Goal: Navigation & Orientation: Understand site structure

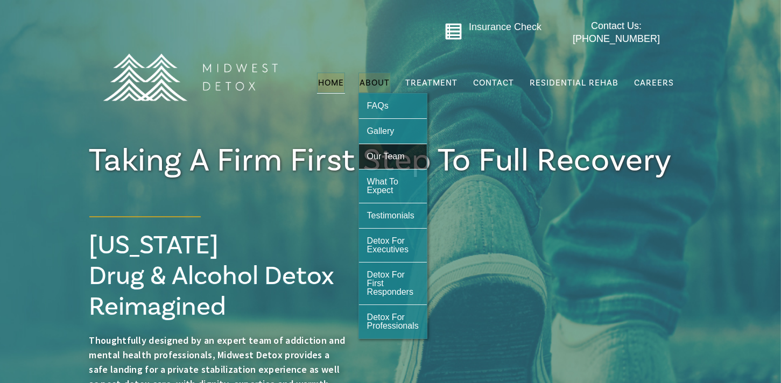
click at [393, 152] on span "Our Team" at bounding box center [386, 156] width 38 height 9
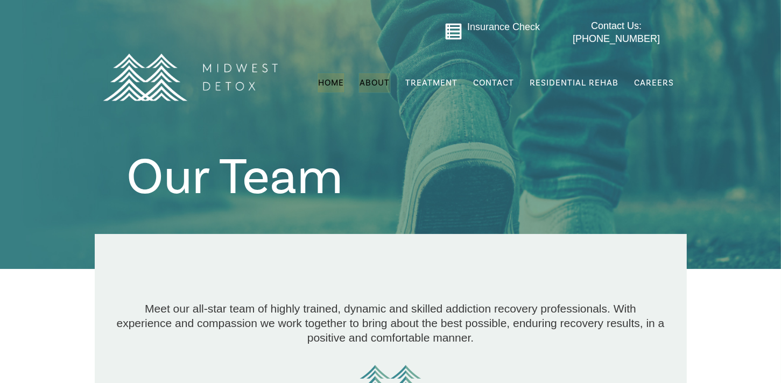
click at [325, 80] on span "Home" at bounding box center [331, 83] width 26 height 11
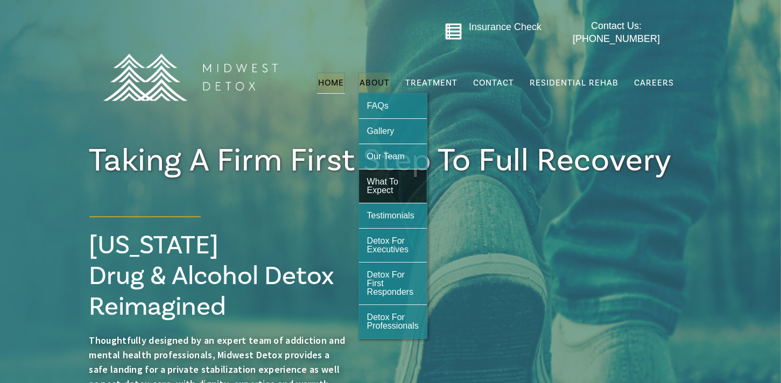
click at [385, 178] on span "What To Expect" at bounding box center [382, 186] width 31 height 18
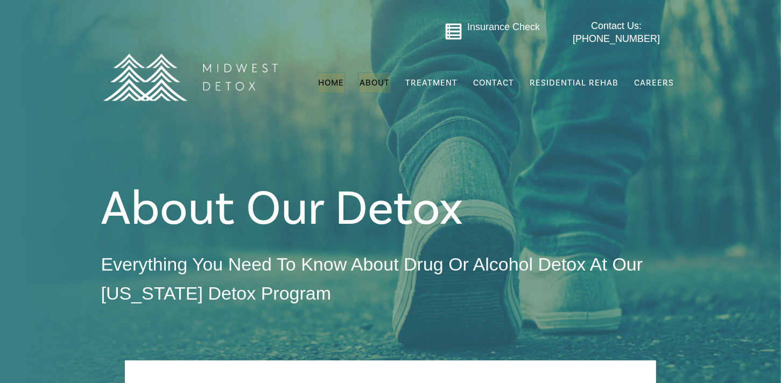
click at [334, 78] on span "Home" at bounding box center [331, 83] width 26 height 11
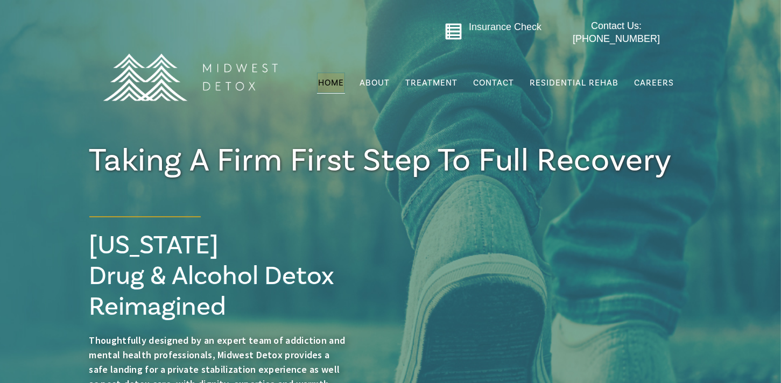
click at [404, 234] on div "Take a Firm first step to recovery Wisconsin Drug & Alcohol Detox Reimagined Th…" at bounding box center [391, 317] width 625 height 247
click at [647, 78] on span "Careers" at bounding box center [654, 83] width 40 height 11
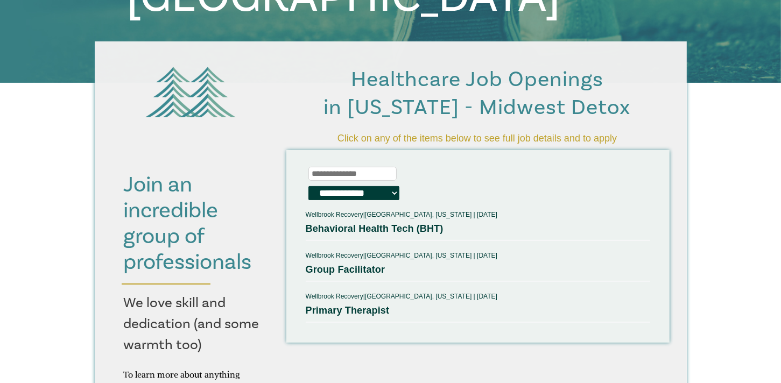
scroll to position [280, 0]
